Goal: Task Accomplishment & Management: Complete application form

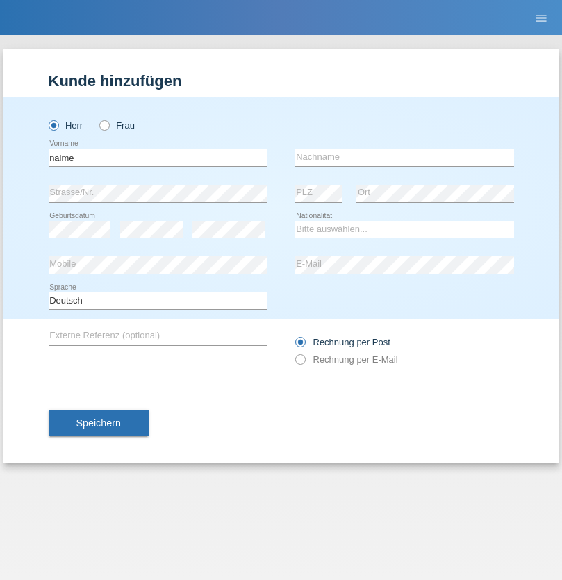
type input "naime"
click at [404, 157] on input "text" at bounding box center [404, 157] width 219 height 17
type input "llugiqi"
select select "CH"
radio input "true"
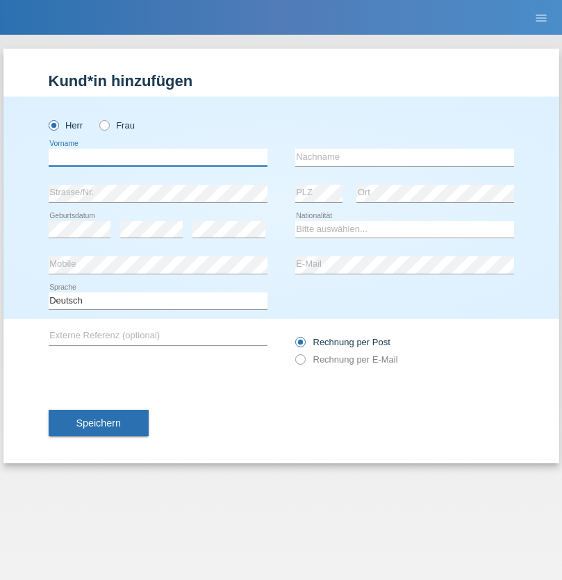
click at [158, 157] on input "text" at bounding box center [158, 157] width 219 height 17
type input "Shaban"
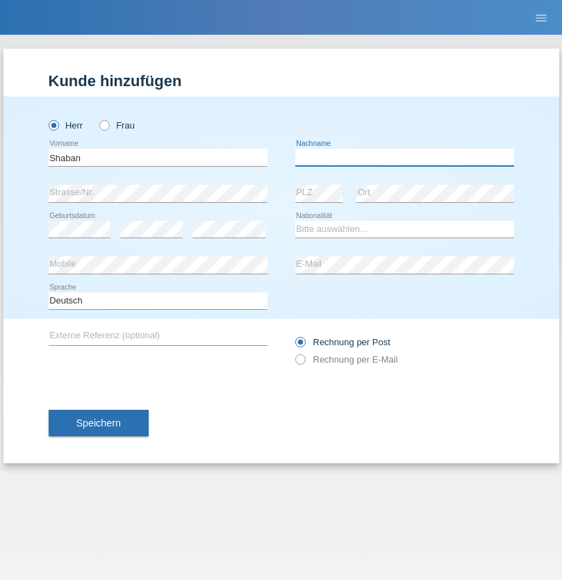
click at [404, 157] on input "text" at bounding box center [404, 157] width 219 height 17
type input "llugiqi"
select select "CH"
radio input "true"
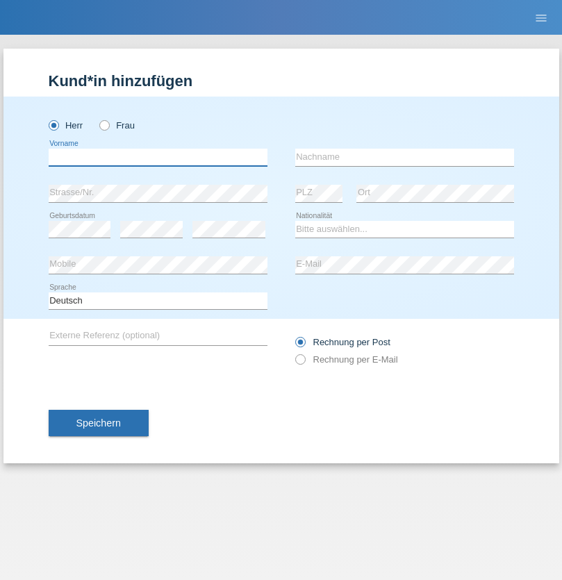
click at [158, 157] on input "text" at bounding box center [158, 157] width 219 height 17
type input "Stéphane"
click at [404, 157] on input "text" at bounding box center [404, 157] width 219 height 17
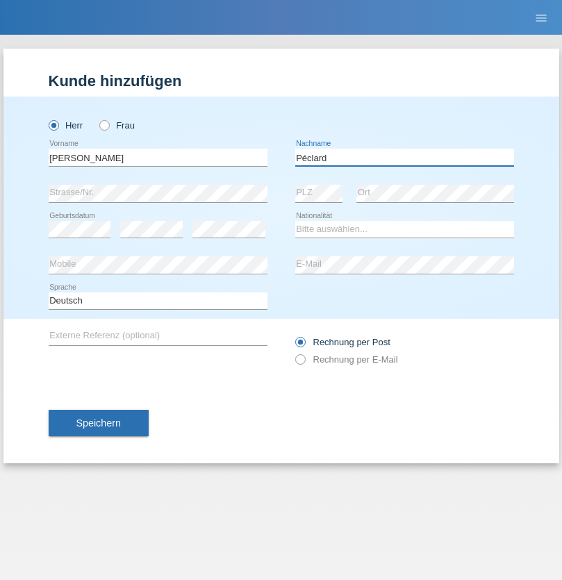
type input "Péclard"
select select "CH"
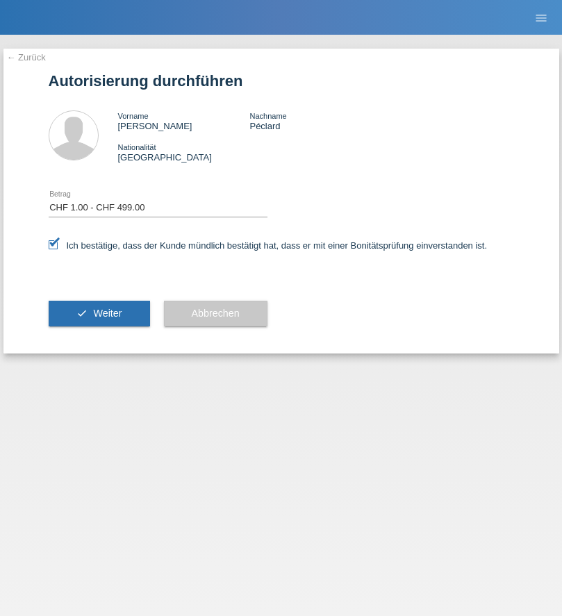
select select "1"
click at [99, 313] on span "Weiter" at bounding box center [107, 313] width 28 height 11
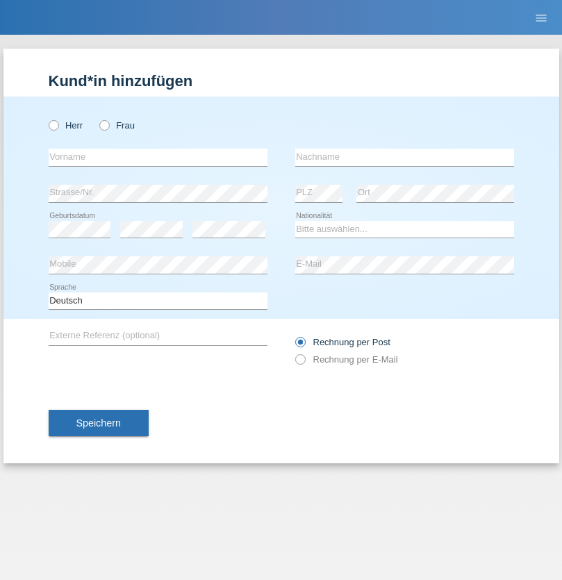
radio input "true"
click at [158, 157] on input "text" at bounding box center [158, 157] width 219 height 17
type input "[PERSON_NAME]"
click at [404, 157] on input "text" at bounding box center [404, 157] width 219 height 17
type input "Mérillat"
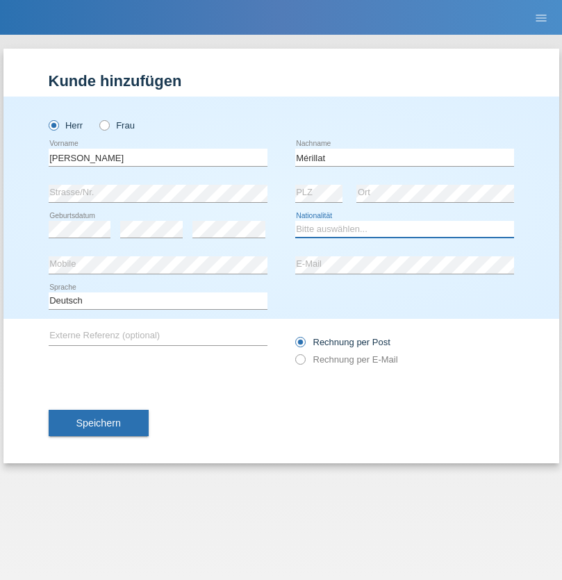
select select "CH"
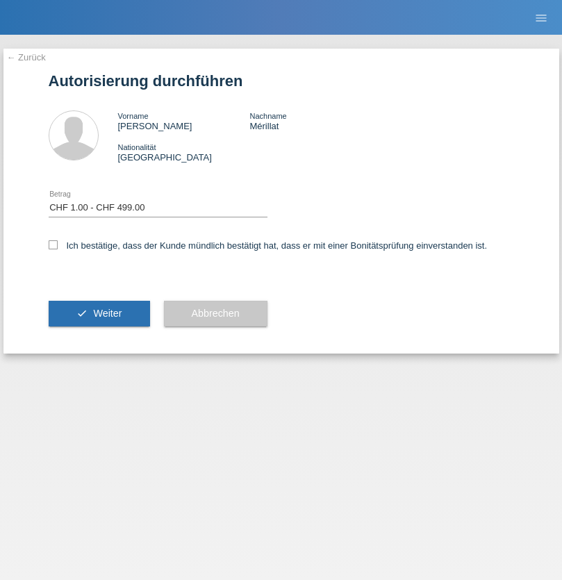
select select "1"
checkbox input "true"
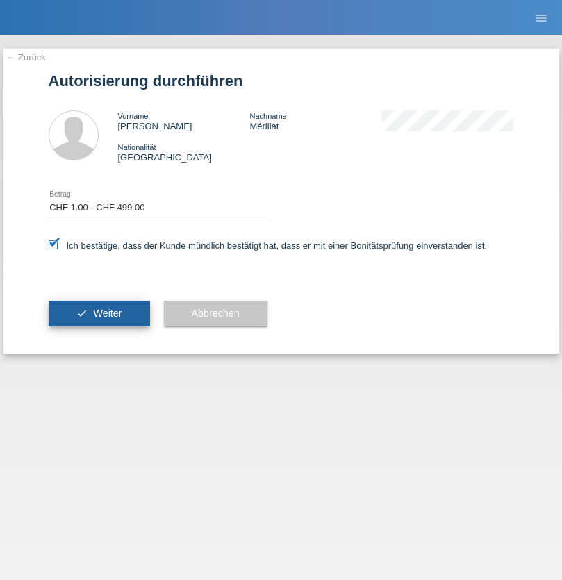
click at [99, 313] on span "Weiter" at bounding box center [107, 313] width 28 height 11
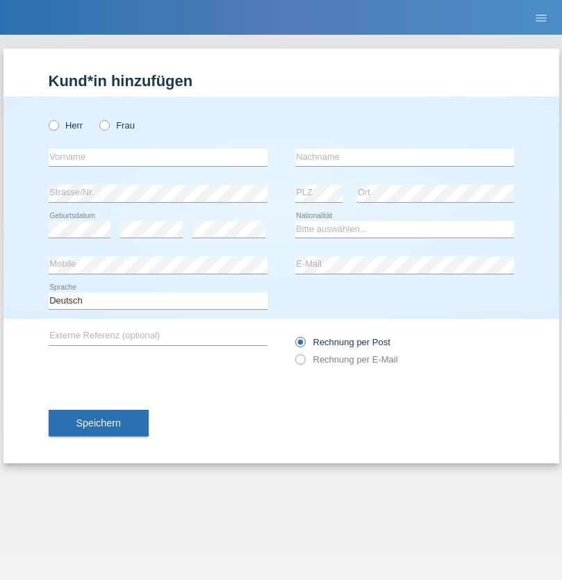
radio input "true"
click at [158, 157] on input "text" at bounding box center [158, 157] width 219 height 17
type input "Ristic"
click at [404, 157] on input "text" at bounding box center [404, 157] width 219 height 17
type input "Marko"
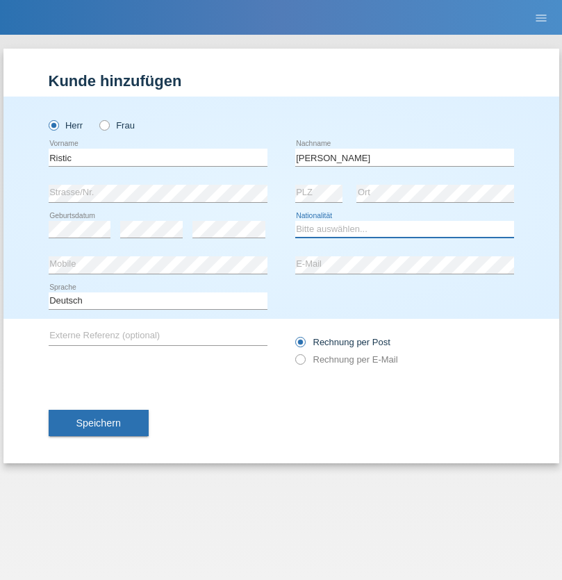
select select "RS"
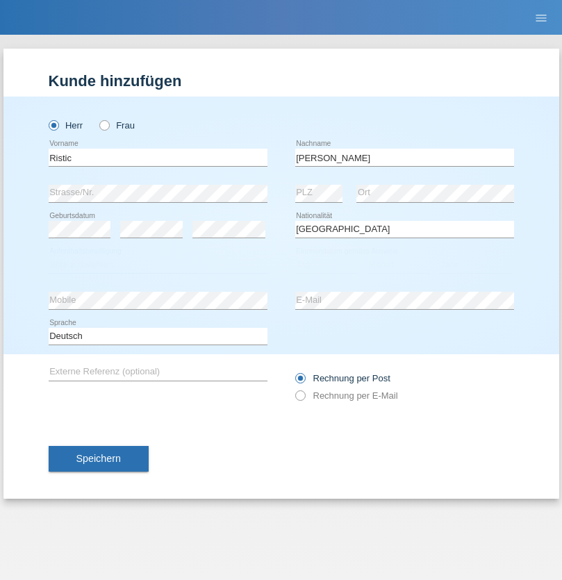
select select "C"
select select "06"
select select "05"
select select "2004"
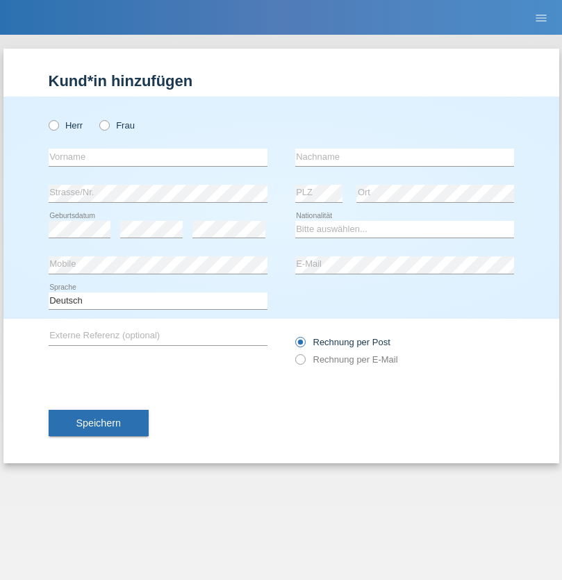
radio input "true"
click at [158, 157] on input "text" at bounding box center [158, 157] width 219 height 17
type input "[PERSON_NAME]"
click at [404, 157] on input "text" at bounding box center [404, 157] width 219 height 17
type input "Patera"
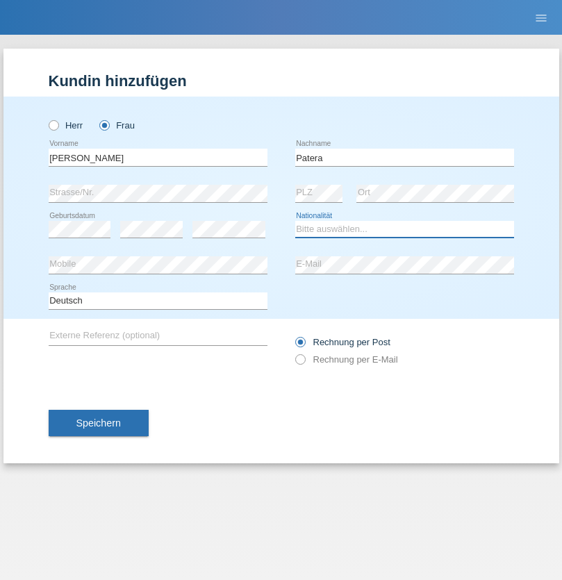
select select "CH"
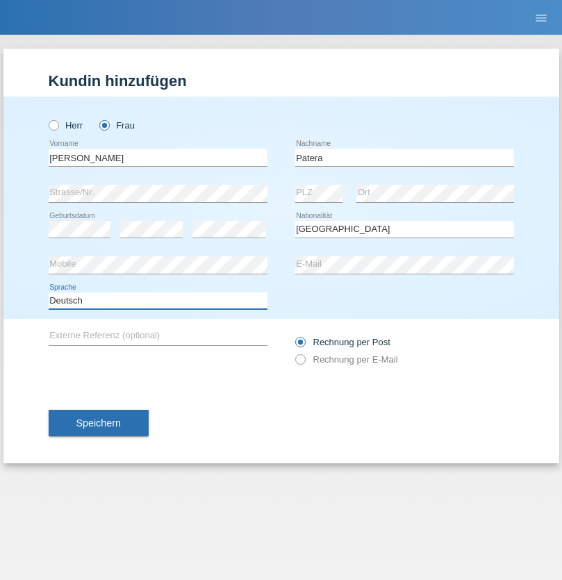
select select "en"
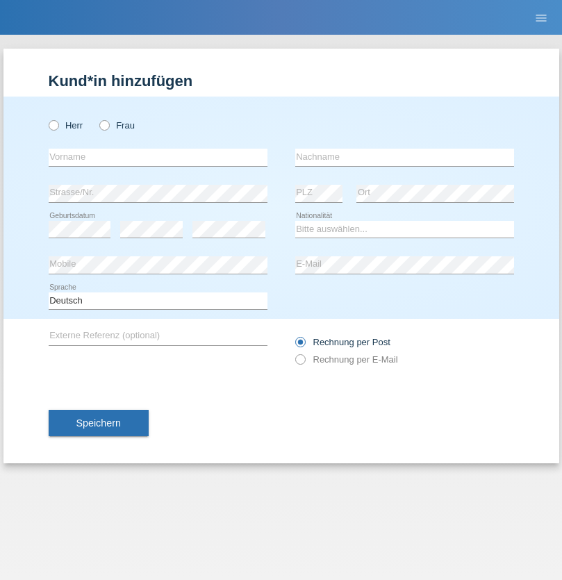
radio input "true"
click at [158, 157] on input "text" at bounding box center [158, 157] width 219 height 17
type input "Champing"
click at [404, 157] on input "text" at bounding box center [404, 157] width 219 height 17
type input "Malonga"
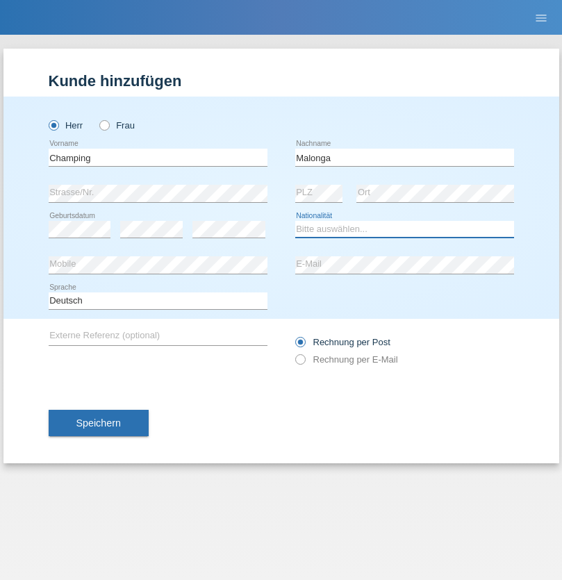
select select "CH"
radio input "true"
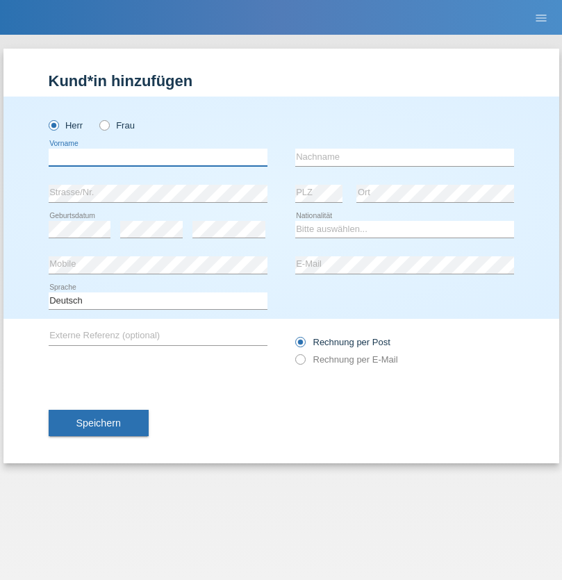
click at [158, 157] on input "text" at bounding box center [158, 157] width 219 height 17
type input "Djordjevic"
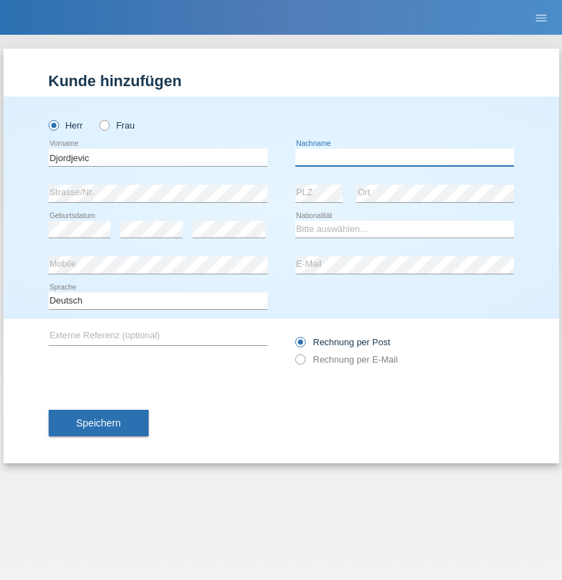
click at [404, 157] on input "text" at bounding box center [404, 157] width 219 height 17
type input "Radosav"
select select "RS"
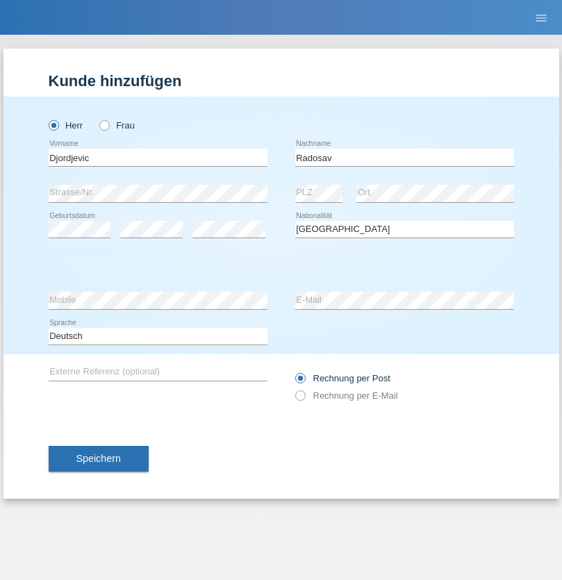
select select "C"
select select "10"
select select "03"
select select "1989"
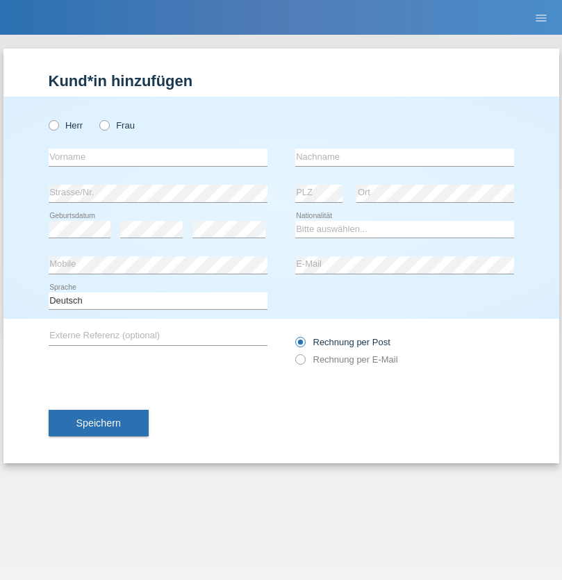
radio input "true"
click at [158, 157] on input "text" at bounding box center [158, 157] width 219 height 17
type input "[PERSON_NAME]"
click at [404, 157] on input "text" at bounding box center [404, 157] width 219 height 17
type input "Sakhi"
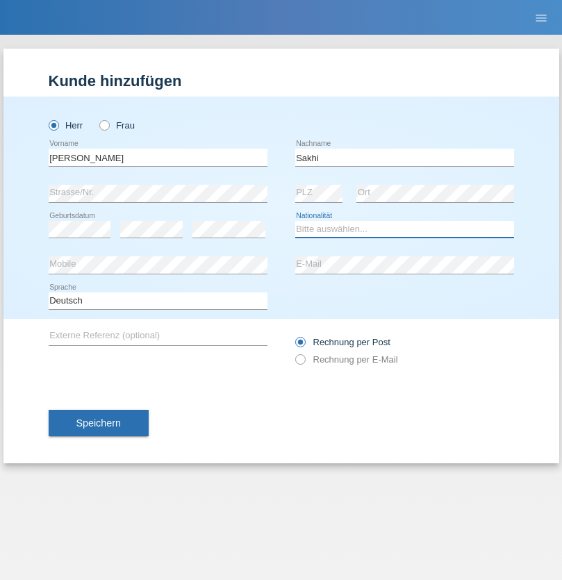
select select "IT"
select select "C"
select select "24"
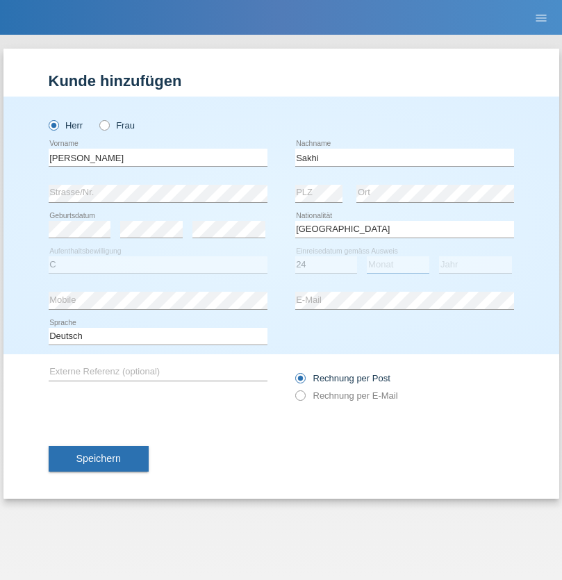
select select "10"
select select "2021"
